Goal: Task Accomplishment & Management: Complete application form

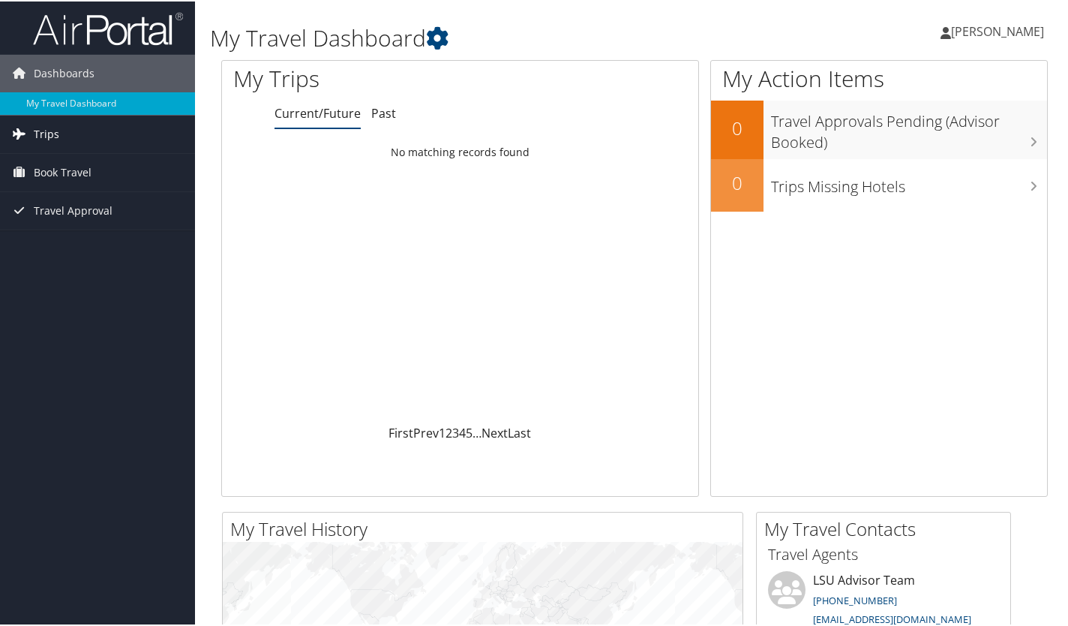
click at [137, 121] on link "Trips" at bounding box center [97, 133] width 195 height 38
click at [101, 235] on link "Book Travel" at bounding box center [97, 239] width 195 height 38
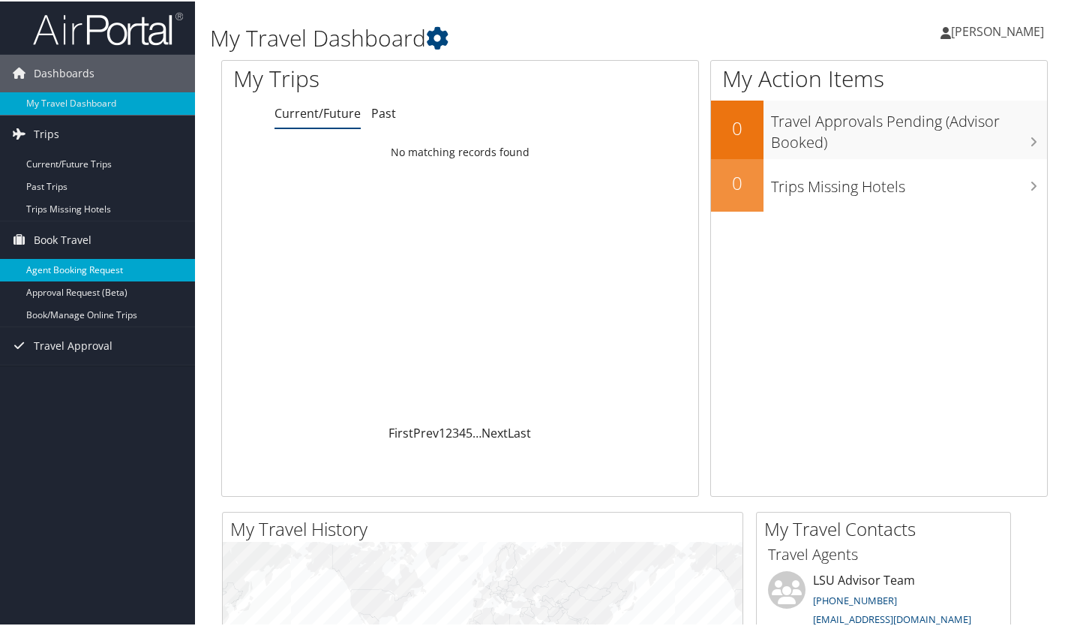
click at [100, 267] on link "Agent Booking Request" at bounding box center [97, 268] width 195 height 23
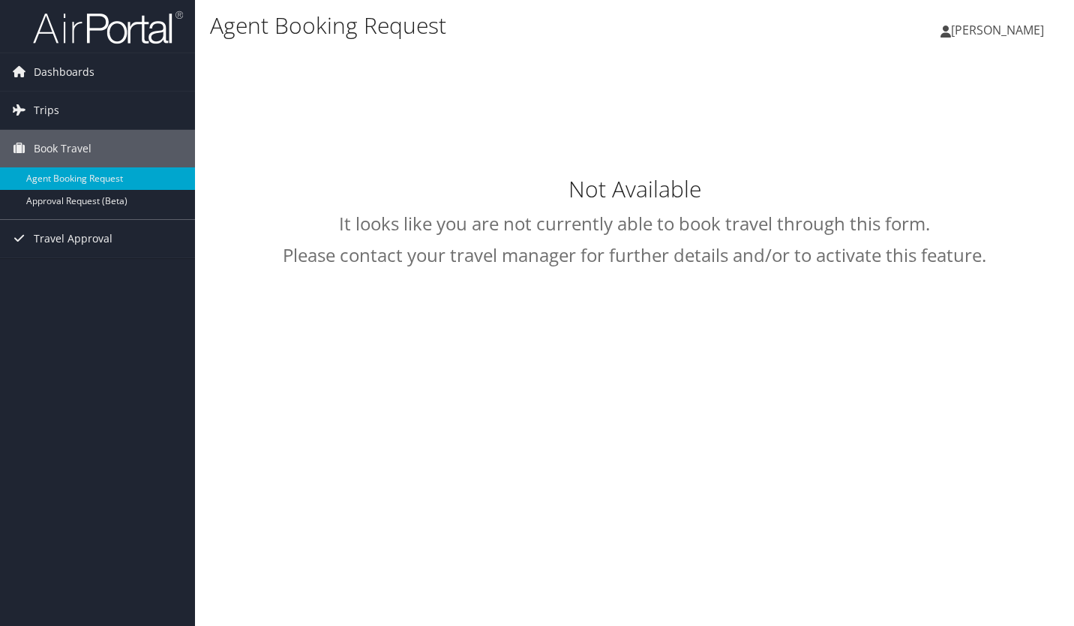
select select "[EMAIL_ADDRESS][DOMAIN_NAME]"
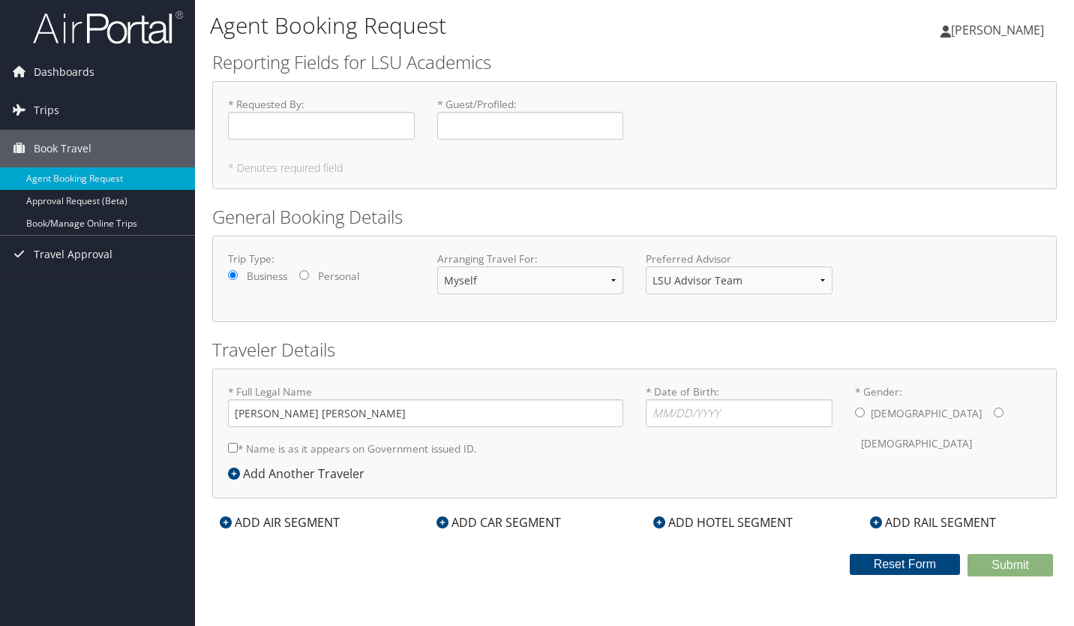
click at [326, 110] on label "* Requested By : Required" at bounding box center [321, 118] width 187 height 43
click at [326, 112] on input "* Requested By : Required" at bounding box center [321, 126] width 187 height 28
click at [317, 122] on input "* Requested By : Required" at bounding box center [321, 126] width 187 height 28
type input "[PERSON_NAME]"
click at [701, 423] on input "* Date of Birth: Invalid Date" at bounding box center [739, 413] width 187 height 28
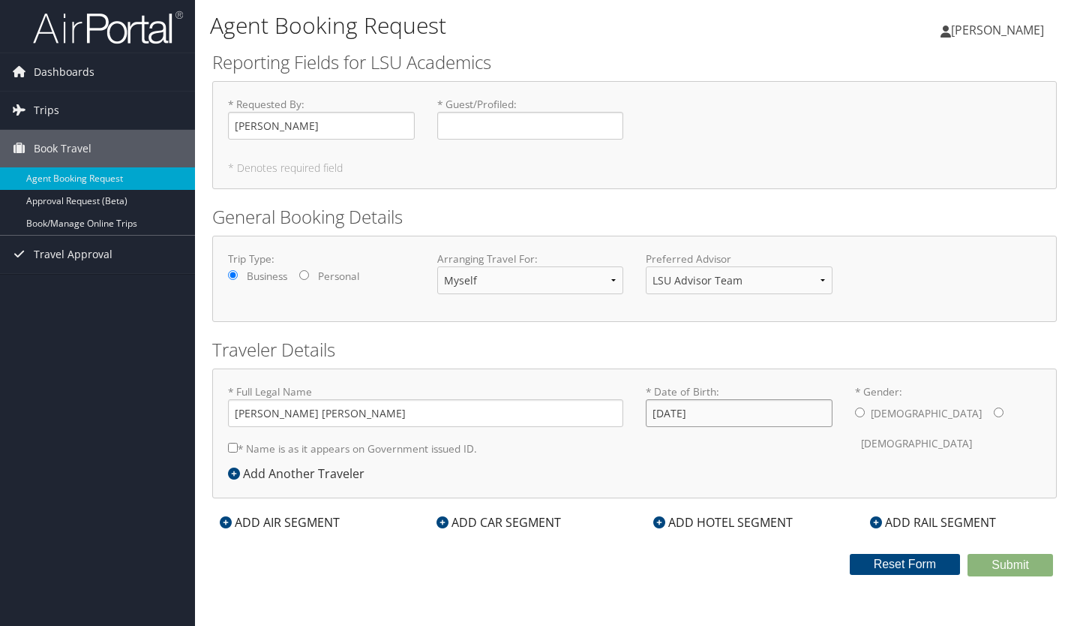
type input "11/17/1999"
click at [852, 410] on div "* Gender: Male Female" at bounding box center [948, 421] width 209 height 74
click at [860, 412] on input "* Gender: Male Female" at bounding box center [860, 412] width 10 height 10
radio input "true"
click at [235, 446] on input "* Name is as it appears on Government issued ID." at bounding box center [233, 448] width 10 height 10
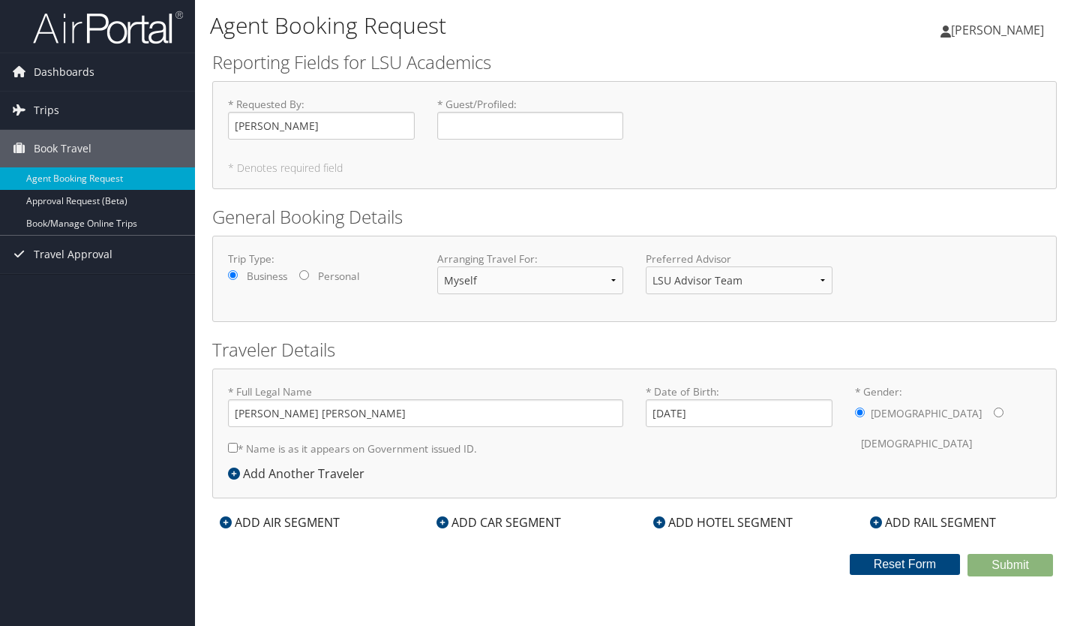
checkbox input "true"
click at [578, 278] on select "Myself Another Traveler Guest Traveler" at bounding box center [530, 280] width 187 height 28
click at [728, 263] on label "Preferred Advisor" at bounding box center [739, 258] width 187 height 15
click at [475, 524] on div "ADD CAR SEGMENT" at bounding box center [499, 522] width 140 height 18
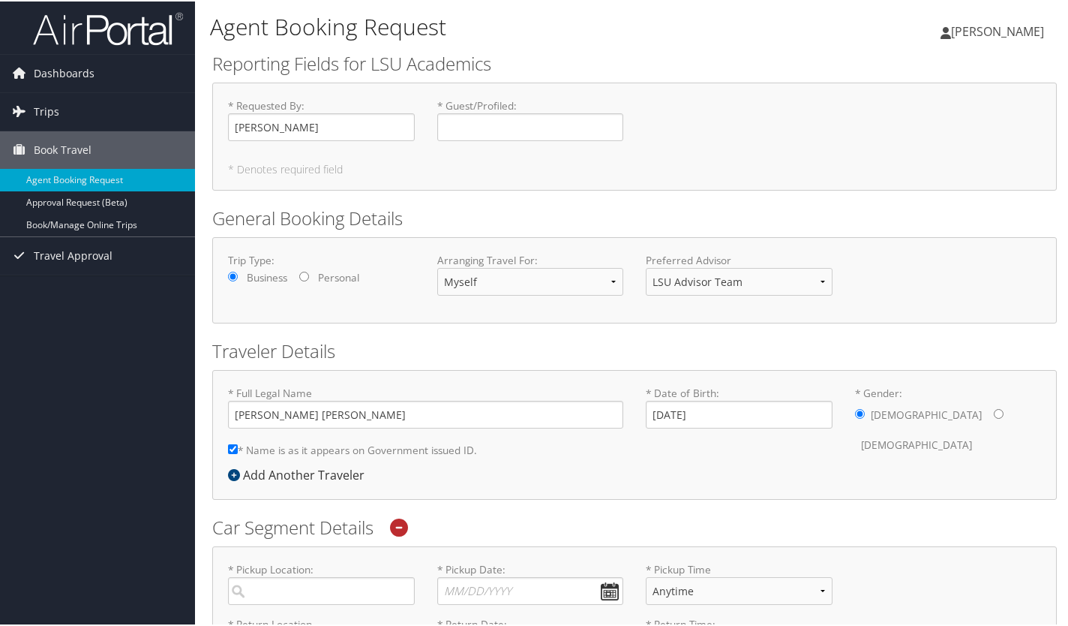
scroll to position [351, 0]
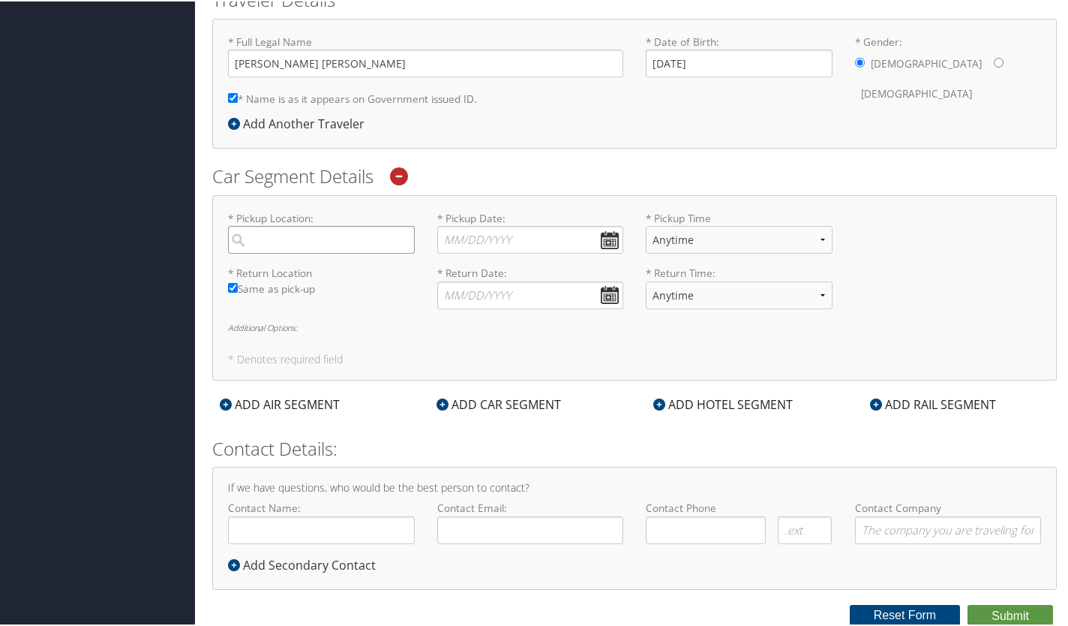
click at [314, 229] on input "search" at bounding box center [321, 238] width 187 height 28
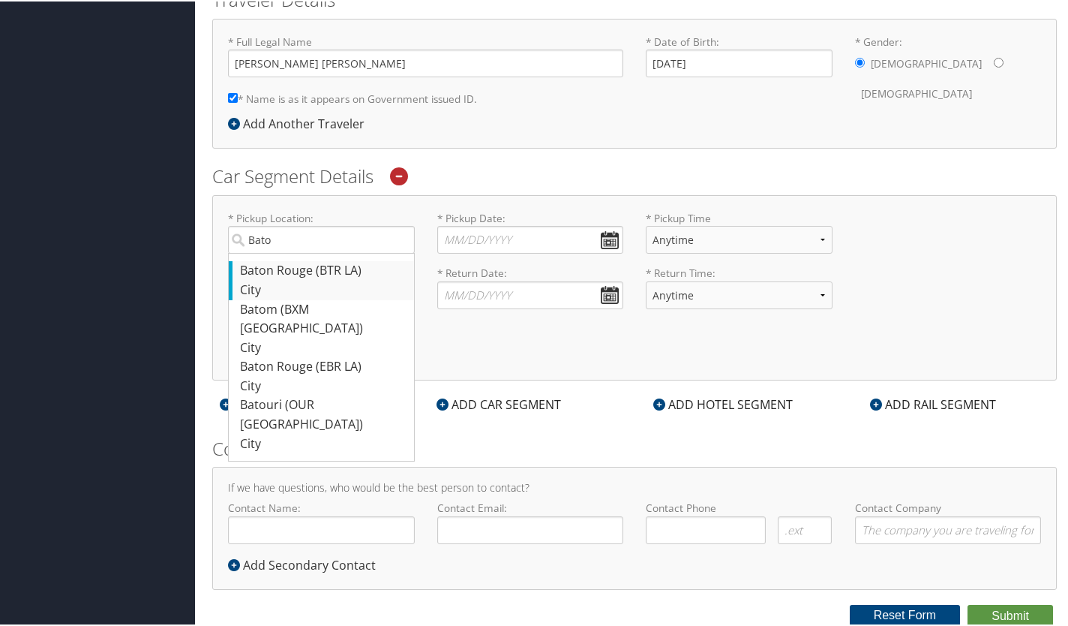
click at [332, 268] on div "Baton Rouge (BTR LA)" at bounding box center [323, 270] width 167 height 20
click at [332, 252] on input "Bato" at bounding box center [321, 238] width 187 height 28
type input "Baton Rouge"
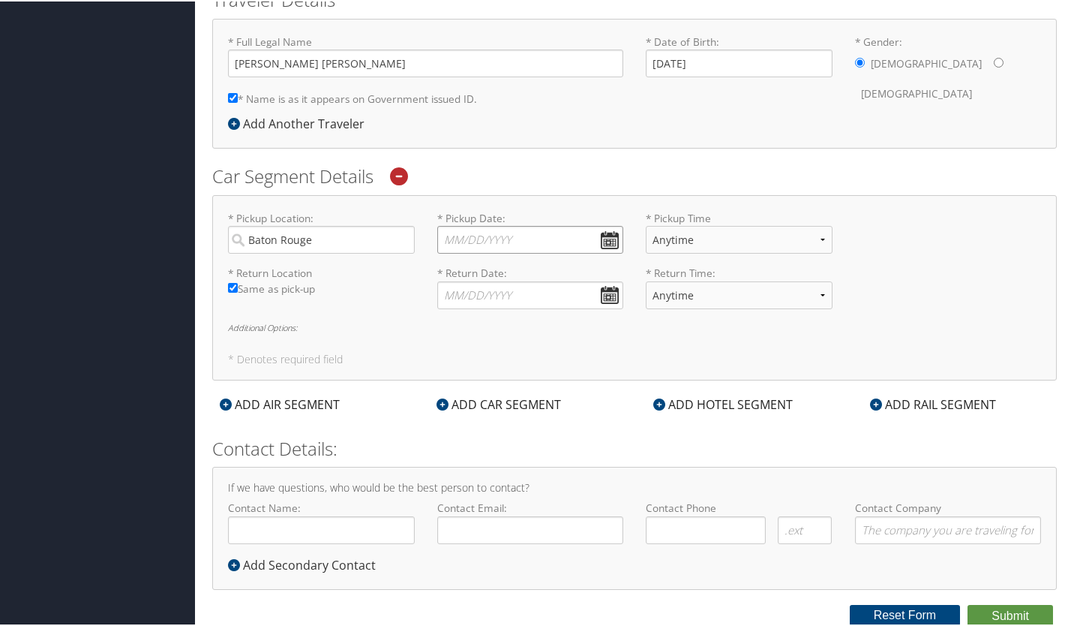
click at [502, 237] on input "* Pickup Date: Dates must be valid" at bounding box center [530, 238] width 187 height 28
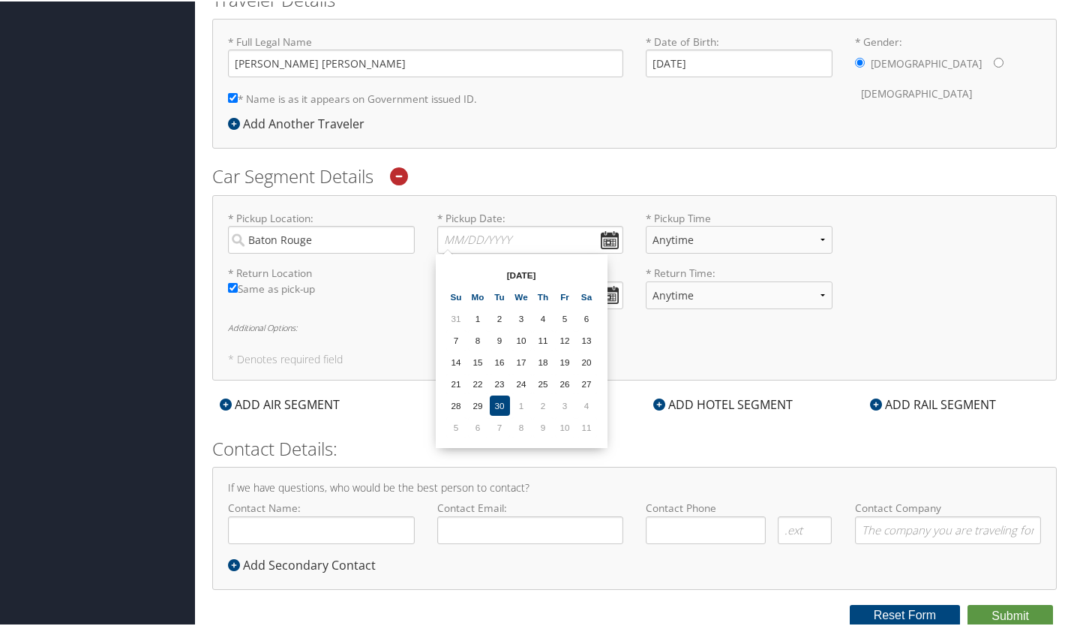
click at [590, 262] on table "Sep 2025 Su Mo Tu We Th Fr Sa 31 1 2 3 4 5 6 7 8 9 10 11 12 13 14 15 16 17 18 1…" at bounding box center [522, 350] width 154 height 176
click at [590, 264] on th at bounding box center [587, 273] width 20 height 20
click at [524, 390] on td "22" at bounding box center [522, 382] width 20 height 20
type input "10/22/2025"
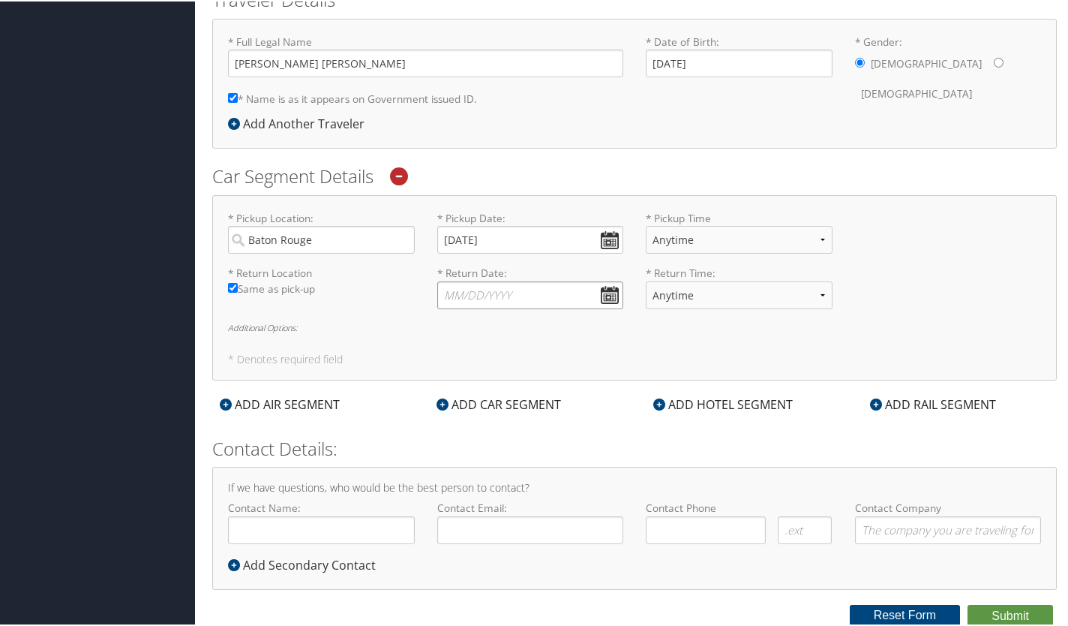
click at [606, 295] on input "* Return Date: Dates must be valid" at bounding box center [530, 294] width 187 height 28
click at [581, 326] on th at bounding box center [587, 329] width 20 height 20
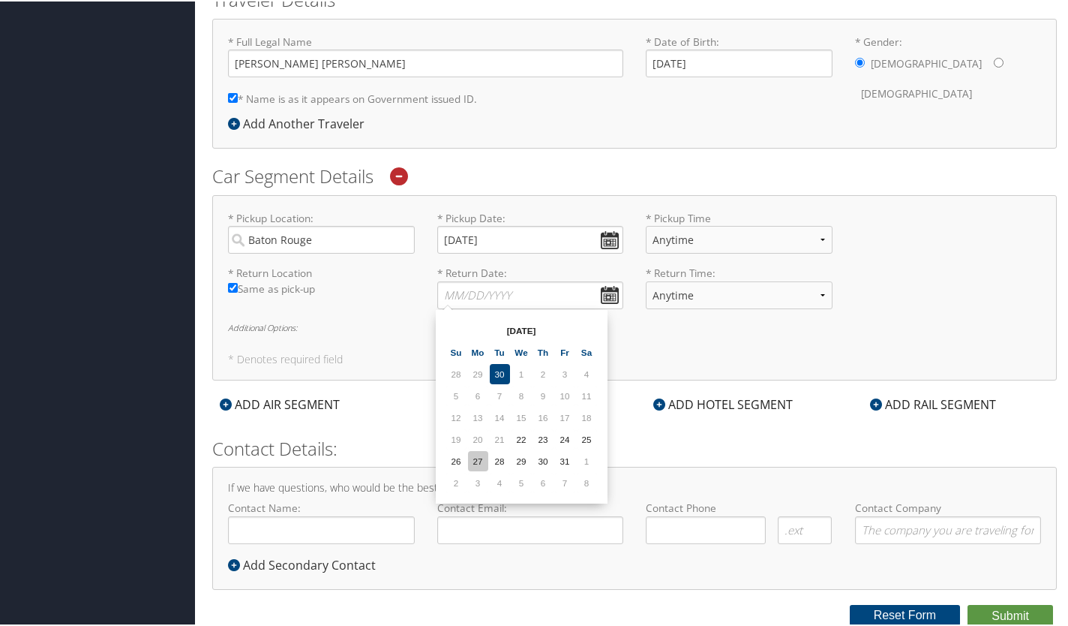
click at [479, 458] on td "27" at bounding box center [478, 459] width 20 height 20
type input "10/27/2025"
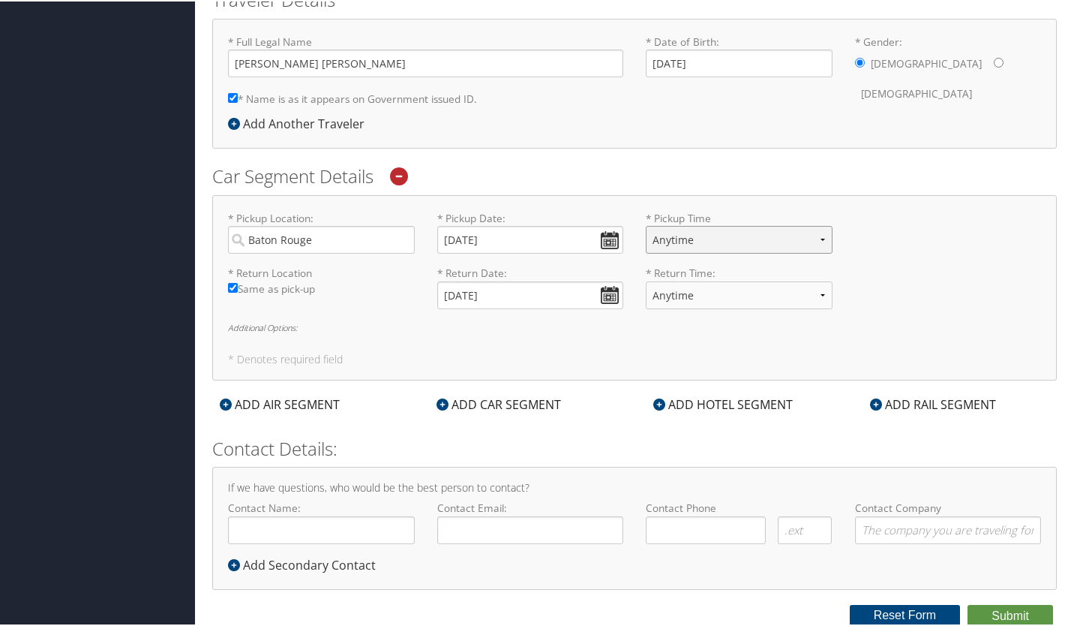
click at [724, 242] on select "Anytime 12:00 AM 1:00 AM 2:00 AM 3:00 AM 4:00 AM 5:00 AM 6:00 AM 7:00 AM 8:00 A…" at bounding box center [739, 238] width 187 height 28
select select "6:00 PM"
click at [646, 224] on select "Anytime 12:00 AM 1:00 AM 2:00 AM 3:00 AM 4:00 AM 5:00 AM 6:00 AM 7:00 AM 8:00 A…" at bounding box center [739, 238] width 187 height 28
click at [755, 280] on select "Anytime 12:00 AM 1:00 AM 2:00 AM 3:00 AM 4:00 AM 5:00 AM 6:00 AM 7:00 AM 8:00 A…" at bounding box center [739, 294] width 187 height 28
select select "6:00 PM"
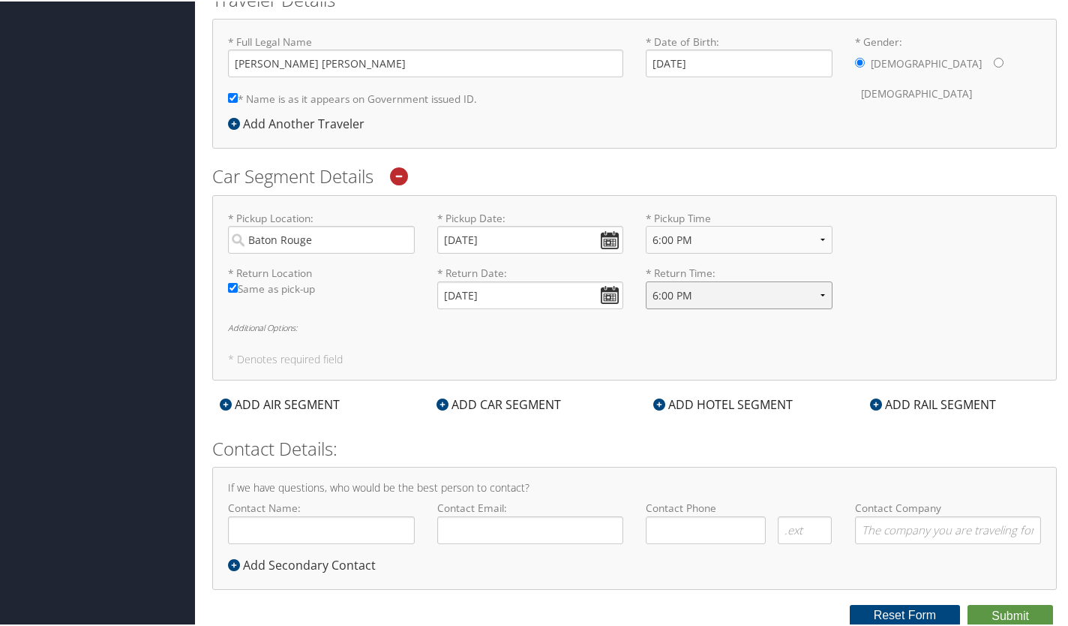
click at [646, 280] on select "Anytime 12:00 AM 1:00 AM 2:00 AM 3:00 AM 4:00 AM 5:00 AM 6:00 AM 7:00 AM 8:00 A…" at bounding box center [739, 294] width 187 height 28
click at [286, 524] on input "Contact Name:" at bounding box center [321, 529] width 187 height 28
type input "[PERSON_NAME]"
type input "jschul10@lsu.edu"
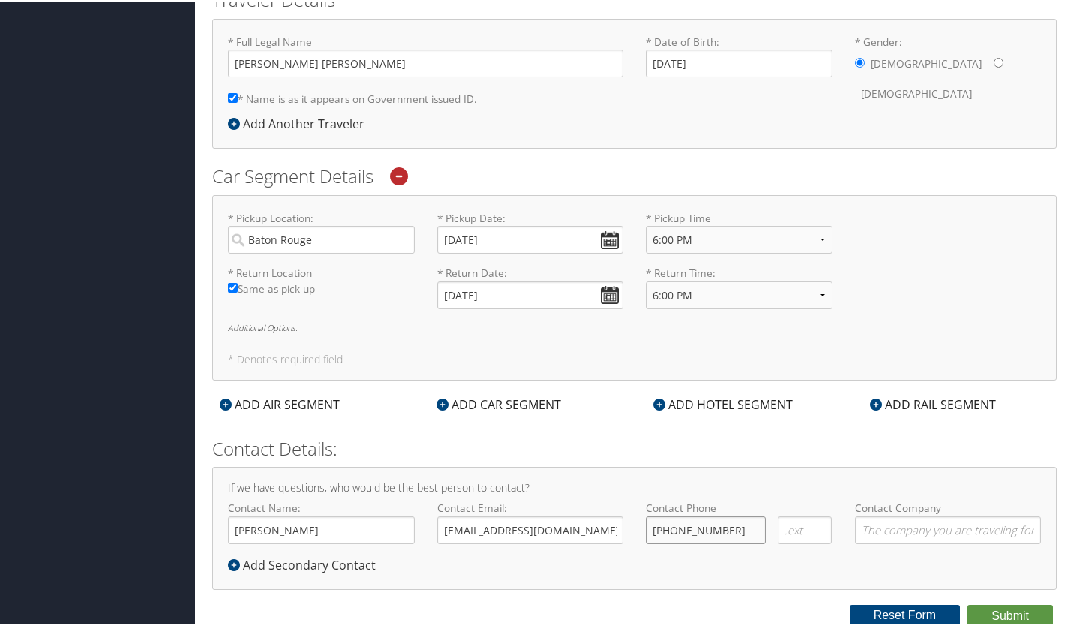
type input "(618) 407-6826"
type input "LSU"
click at [264, 564] on div "Add Secondary Contact" at bounding box center [305, 563] width 155 height 18
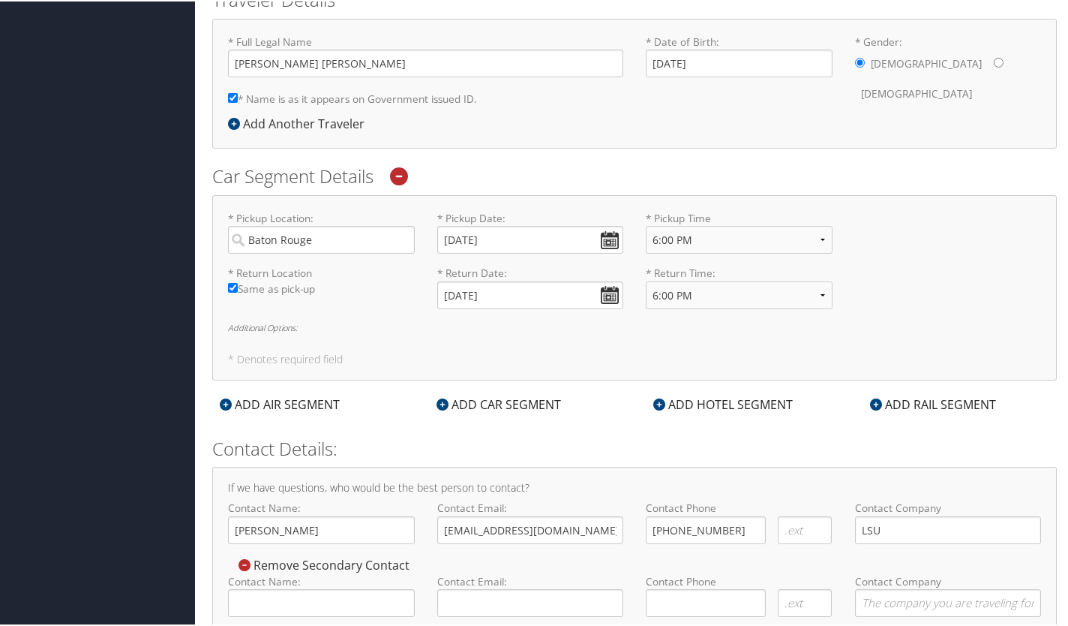
scroll to position [406, 0]
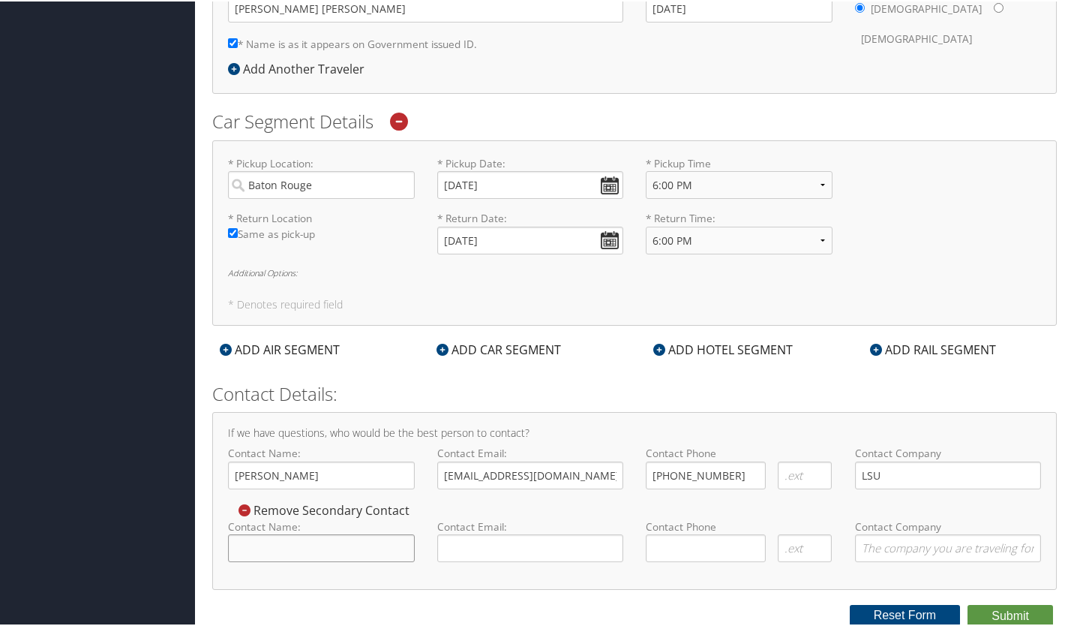
click at [279, 548] on input "Contact Name:" at bounding box center [321, 547] width 187 height 28
type input "J"
type input "Nidhi Kulkarni"
type input "nkulka1@lsu.edu"
type input "( ) -"
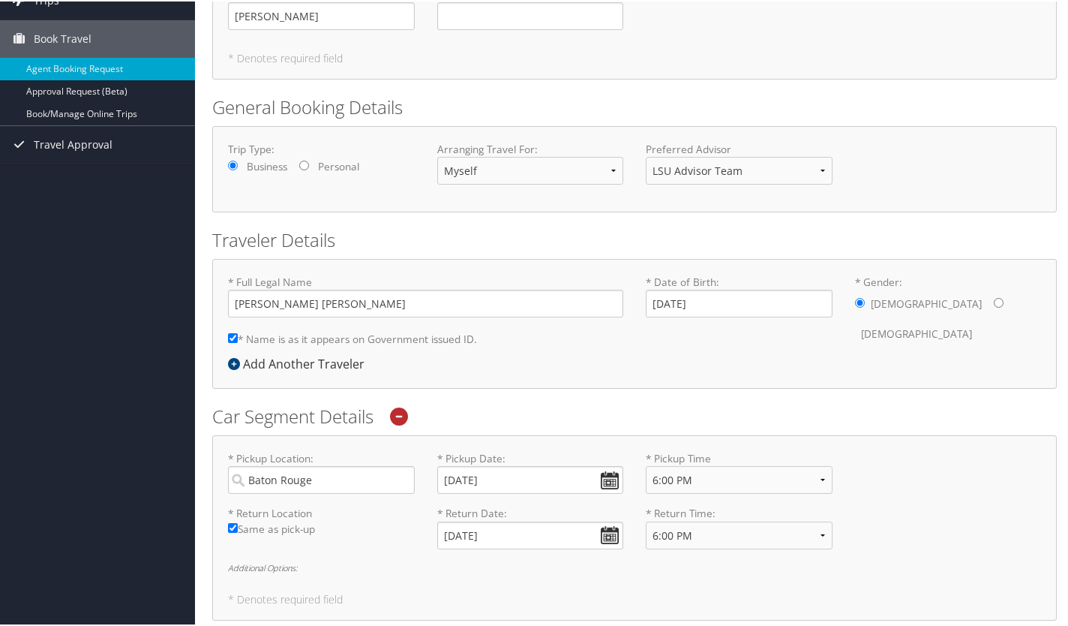
scroll to position [101, 0]
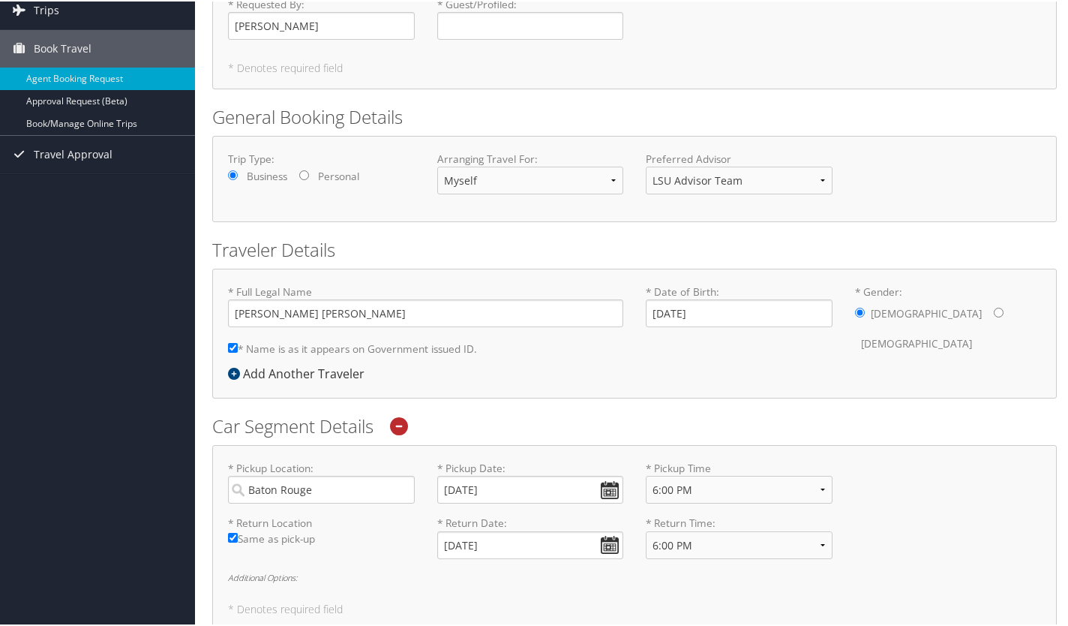
type input "LSU"
click at [319, 370] on div "Add Another Traveler" at bounding box center [300, 372] width 144 height 18
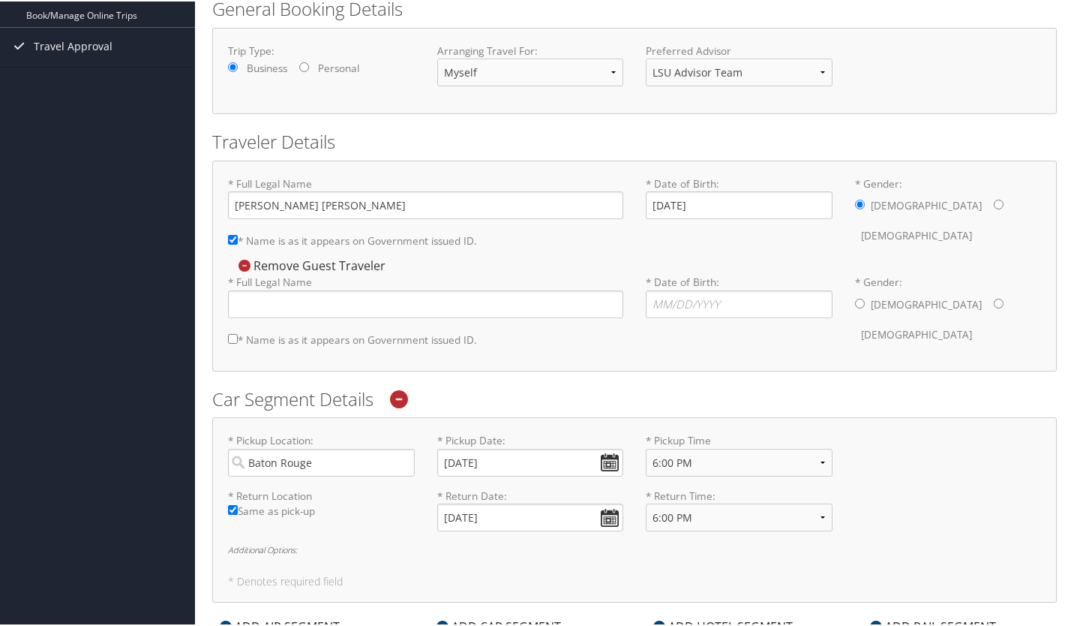
scroll to position [220, 0]
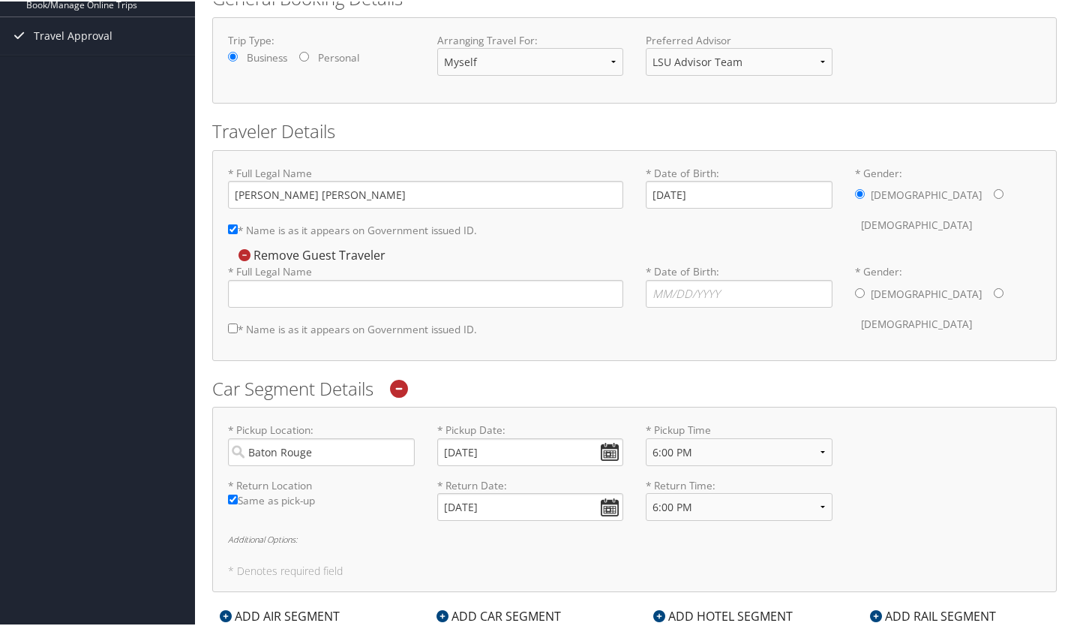
click at [245, 258] on icon at bounding box center [245, 254] width 12 height 12
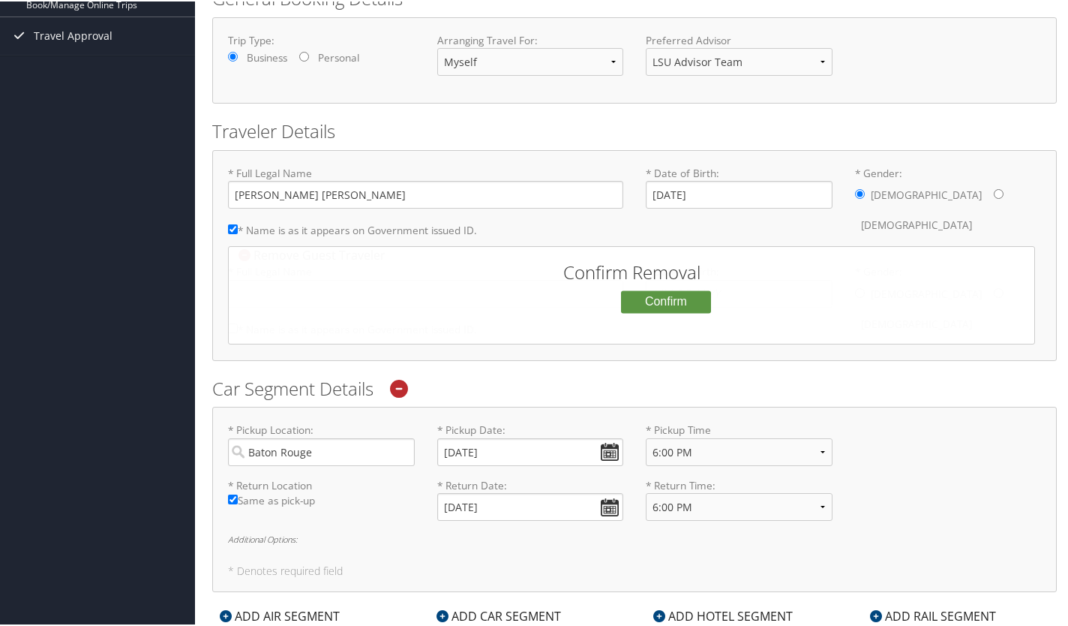
click at [563, 296] on button "Cancel" at bounding box center [583, 300] width 62 height 26
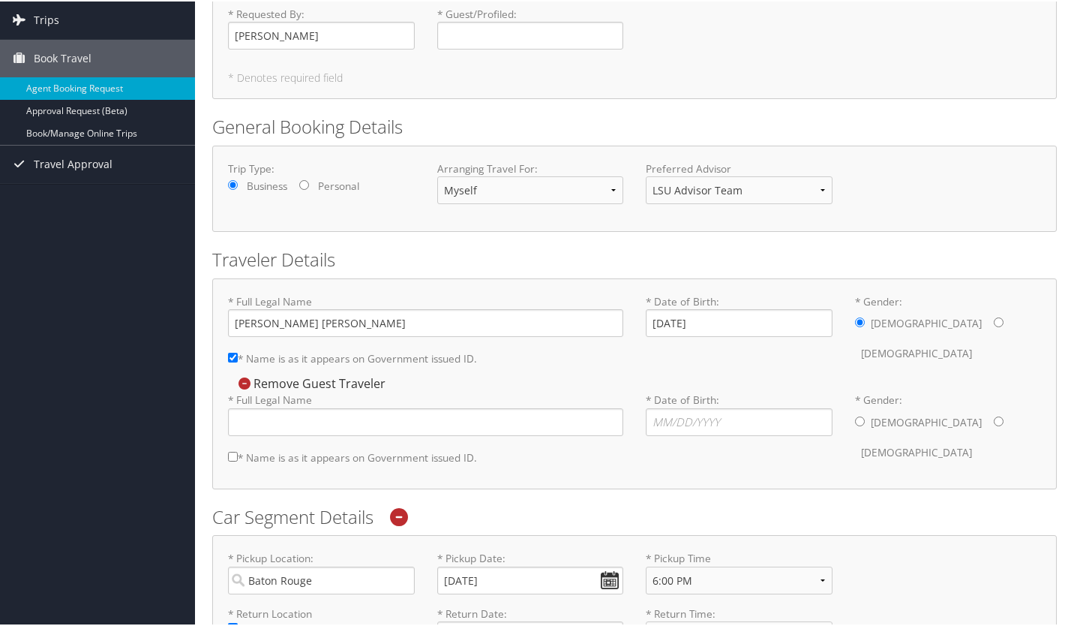
scroll to position [0, 0]
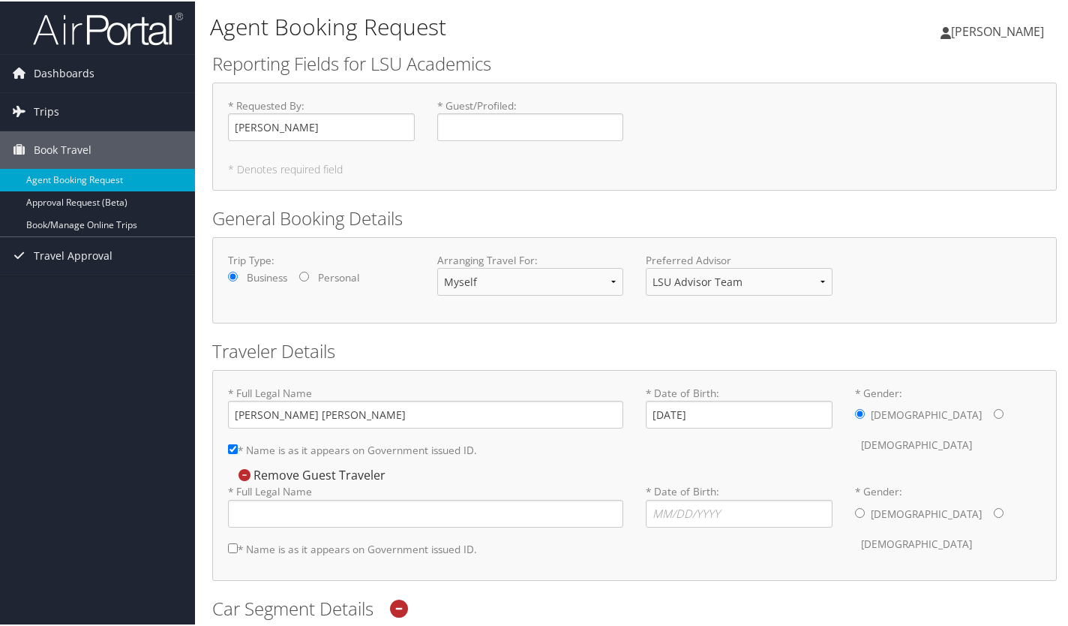
click at [696, 41] on div "Agent Booking Request" at bounding box center [493, 28] width 566 height 40
